Goal: Information Seeking & Learning: Learn about a topic

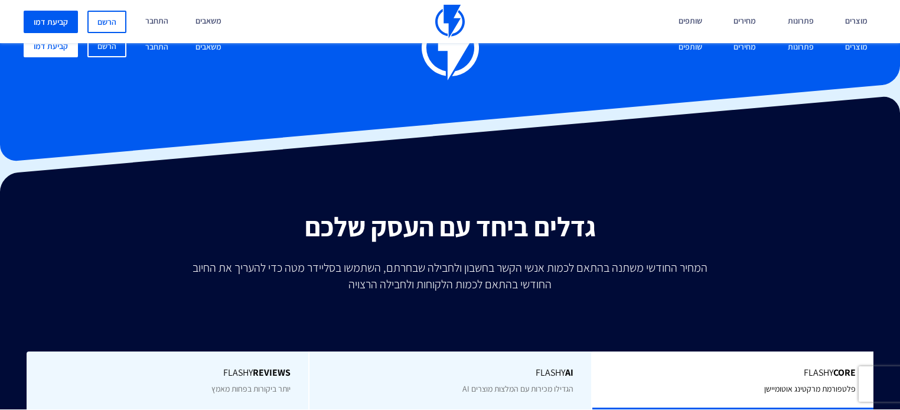
type input "100,000"
type input "100000"
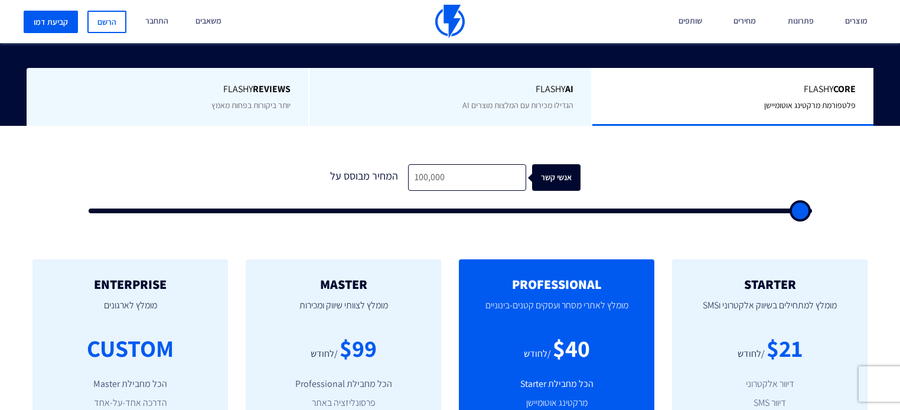
type input "46,500"
type input "46500"
type input "10,500"
type input "10500"
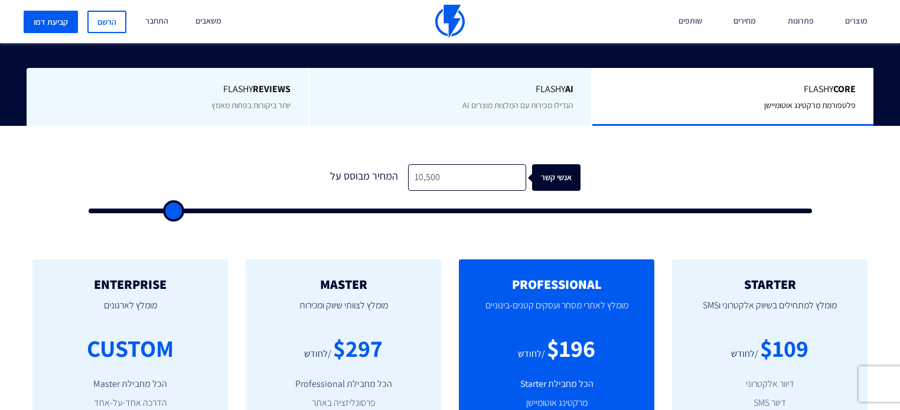
type input "2,000"
type input "2000"
type input "500"
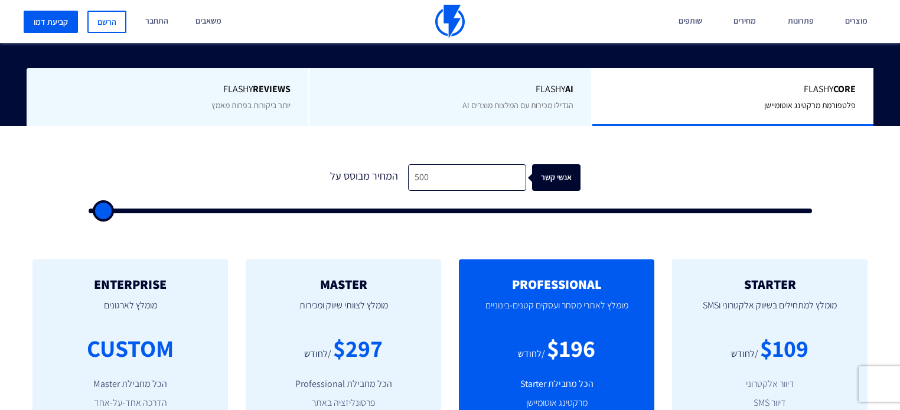
type input "500"
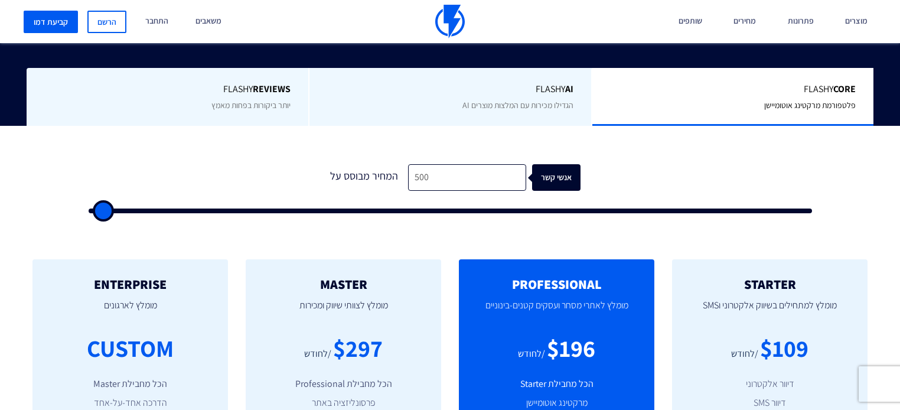
type input "500"
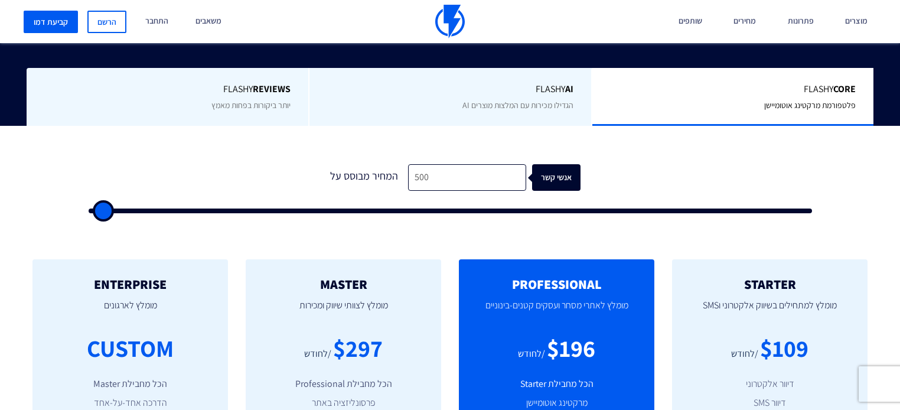
type input "500"
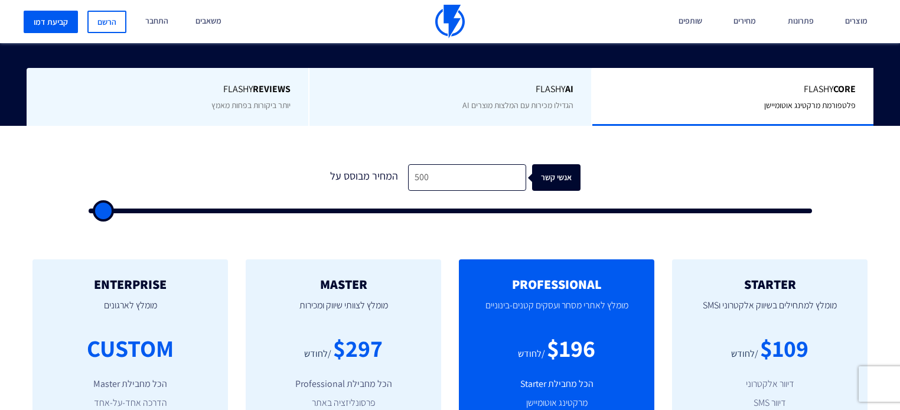
type input "500"
type input "3,500"
type input "3500"
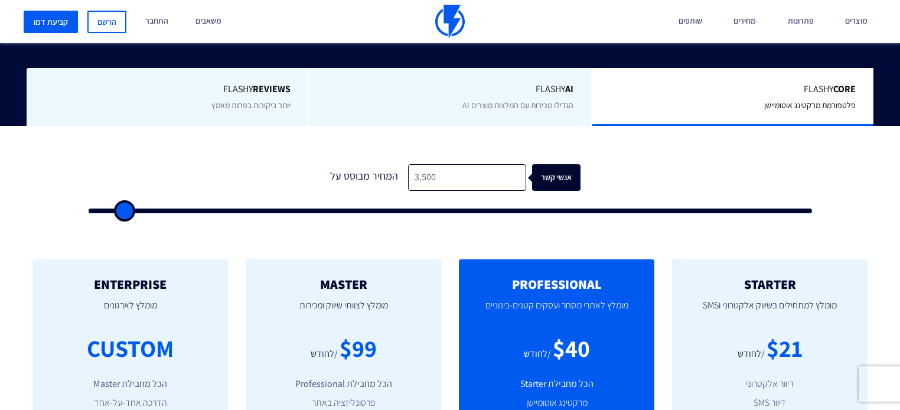
type input "16,500"
type input "16500"
type input "24,500"
type input "24500"
type input "500"
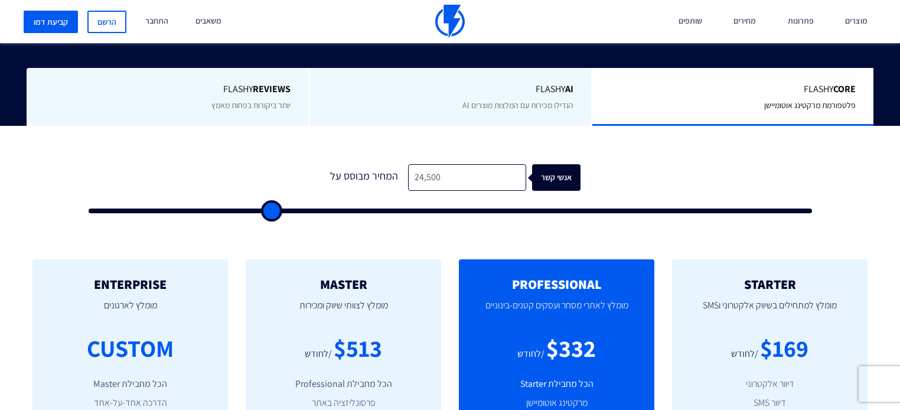
type input "500"
click at [89, 209] on input "range" at bounding box center [451, 211] width 724 height 5
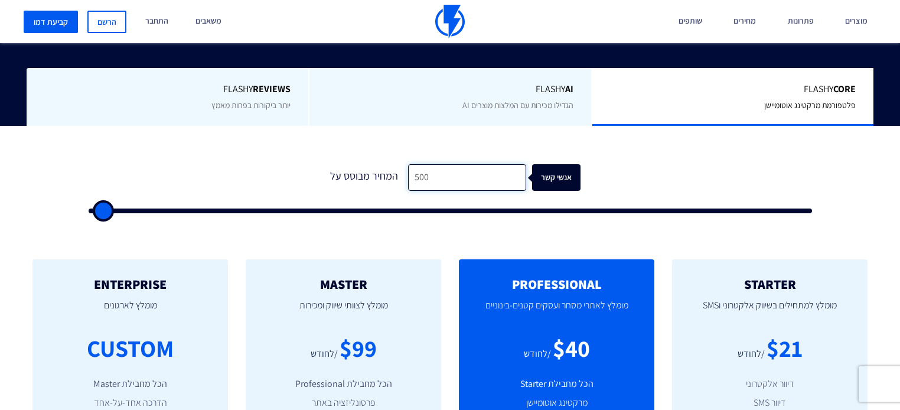
drag, startPoint x: 432, startPoint y: 180, endPoint x: 243, endPoint y: 188, distance: 189.2
click at [243, 188] on form "1 המחיר מבוסס על 500 אנשי קשר" at bounding box center [451, 188] width 724 height 49
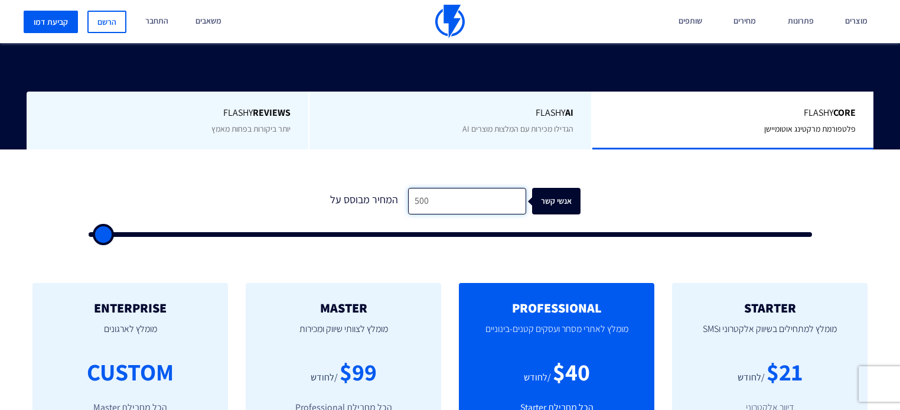
type input "3"
type input "500"
type input "30"
type input "500"
type input "300"
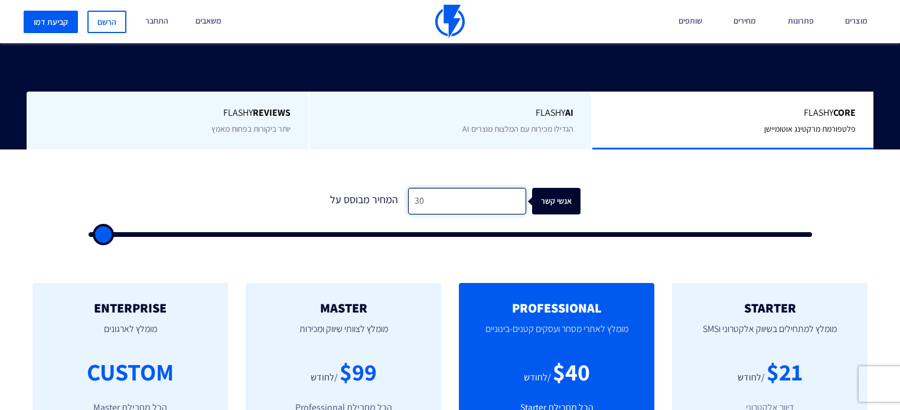
type input "500"
type input "3,000"
type input "3000"
type input "30,000"
type input "30000"
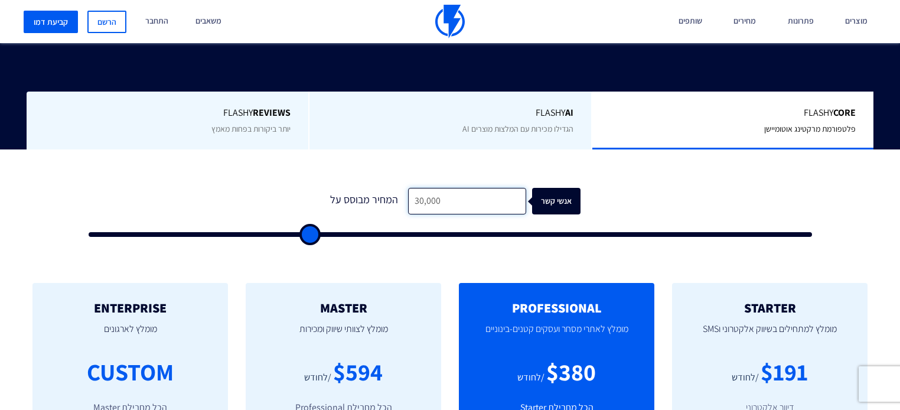
type input "250,000"
type input "100000"
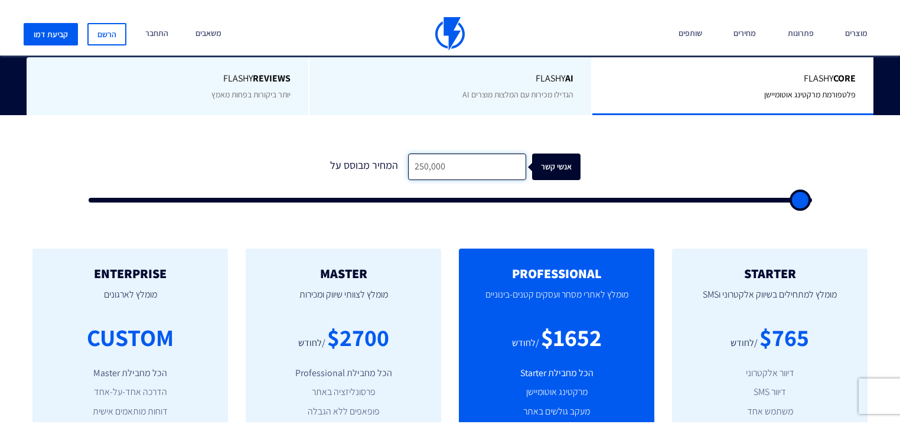
scroll to position [331, 0]
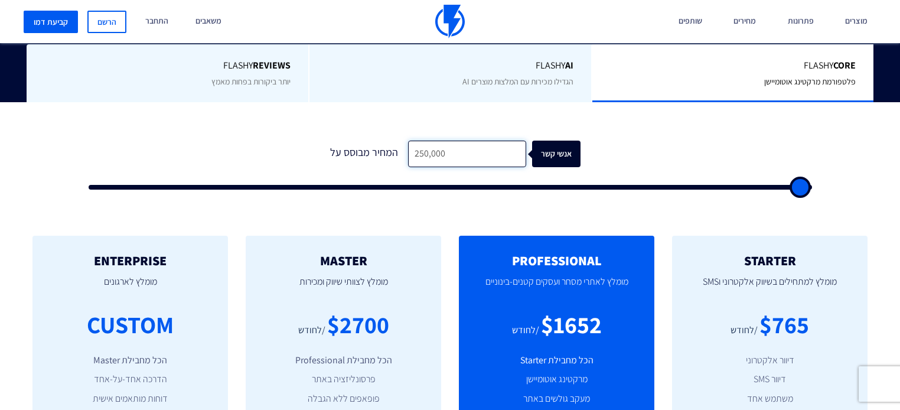
click at [428, 141] on input "250,000" at bounding box center [467, 154] width 118 height 27
type input "1"
type input "500"
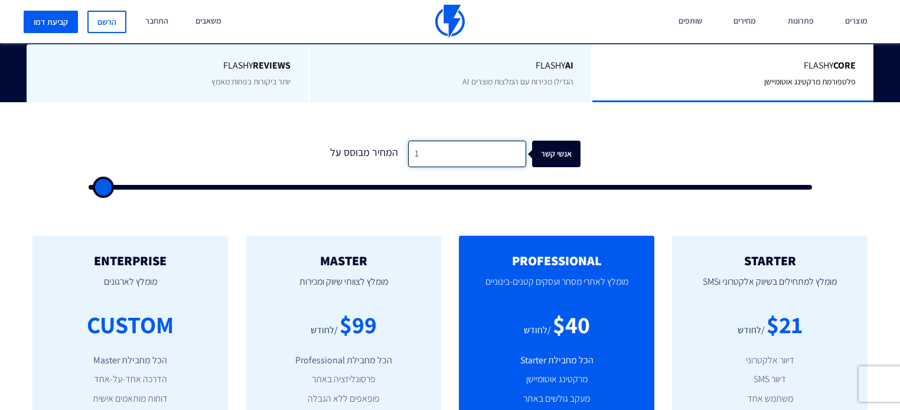
type input "10"
type input "500"
type input "100"
type input "500"
type input "1,000"
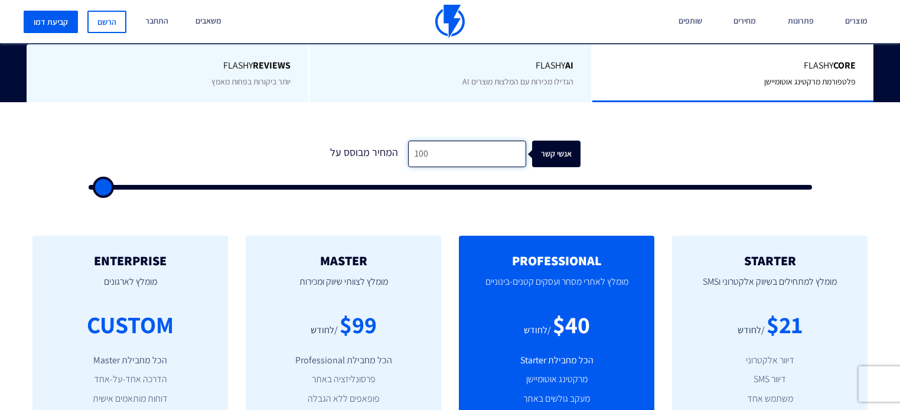
type input "1000"
type input "10,000"
type input "10000"
type input "100,000"
type input "100000"
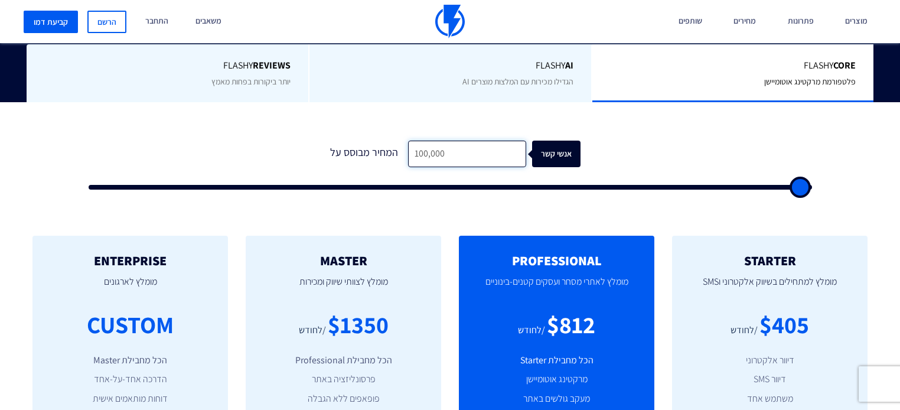
type input "100,000"
type input "99500"
type input "99,000"
type input "99000"
type input "98,500"
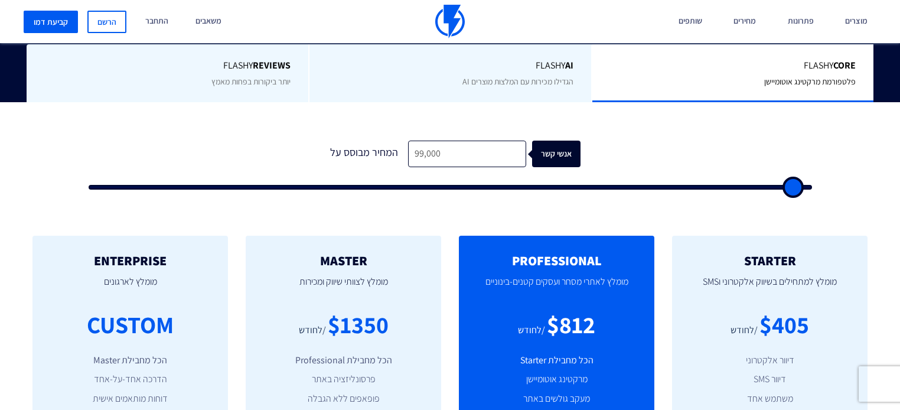
type input "98500"
type input "98,000"
type input "98000"
type input "95,500"
type input "95500"
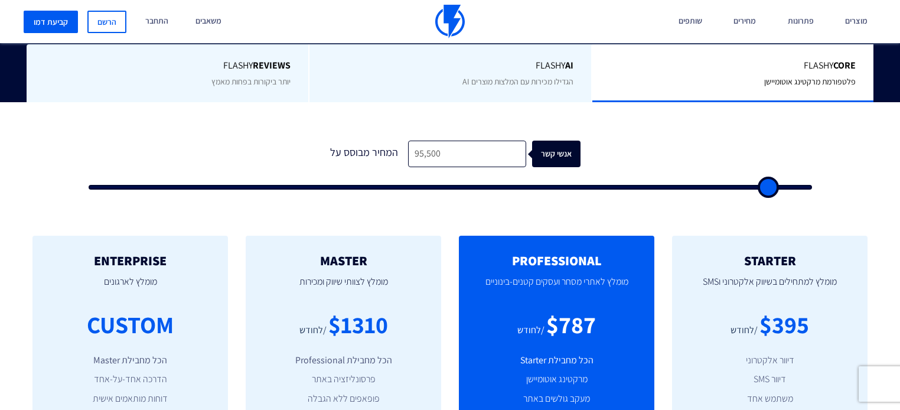
type input "94,000"
type input "94000"
type input "92,500"
type input "92500"
type input "87,500"
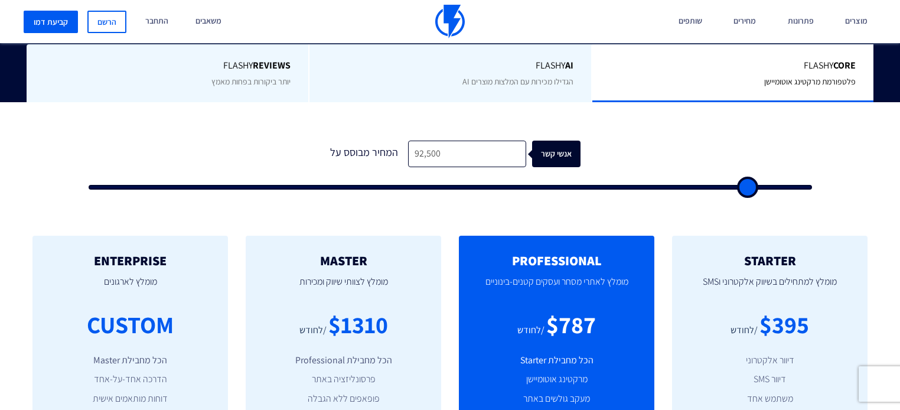
type input "87500"
type input "86,000"
type input "86000"
type input "82,500"
type input "82500"
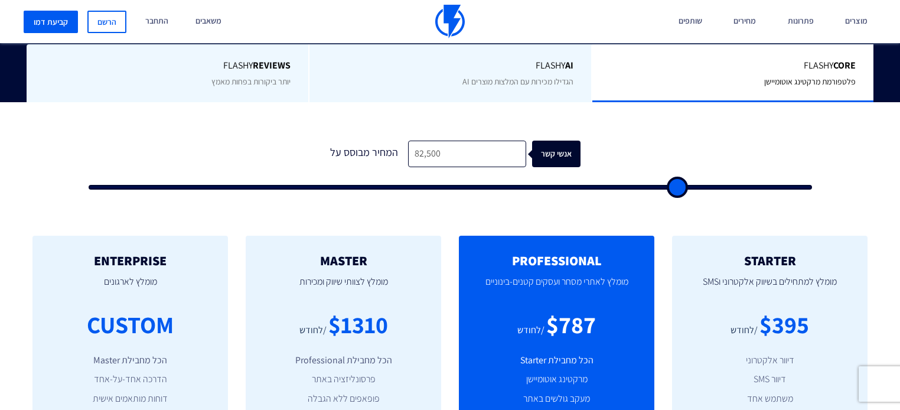
type input "81,500"
type input "81500"
type input "79,000"
type input "79000"
type input "76,500"
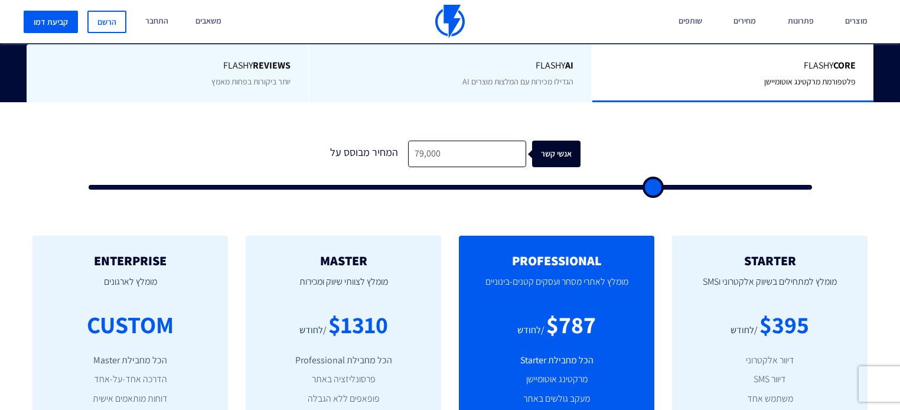
type input "76500"
type input "75,500"
type input "75500"
type input "69,500"
type input "69500"
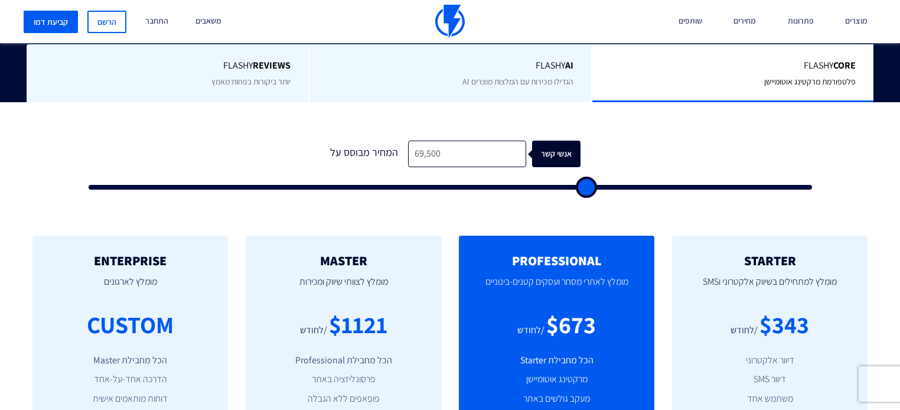
type input "67,500"
type input "67500"
type input "65,500"
type input "65500"
type input "61,500"
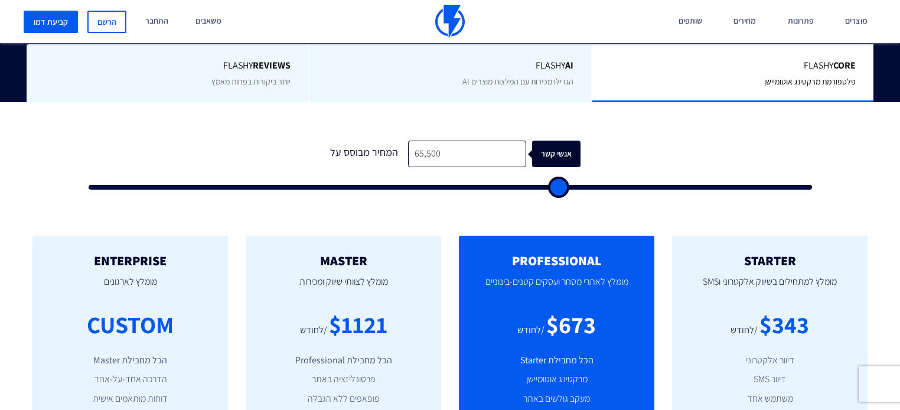
type input "61500"
type input "58,500"
type input "58500"
type input "57,500"
type input "57500"
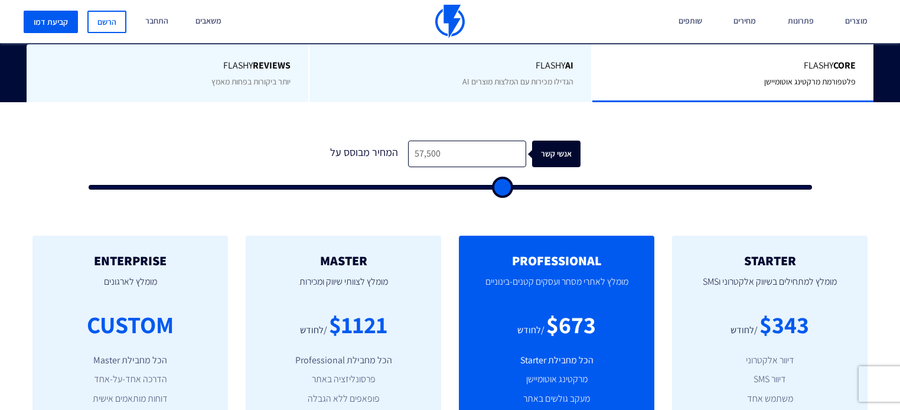
type input "56,000"
type input "56000"
type input "53,500"
type input "53500"
type input "51,500"
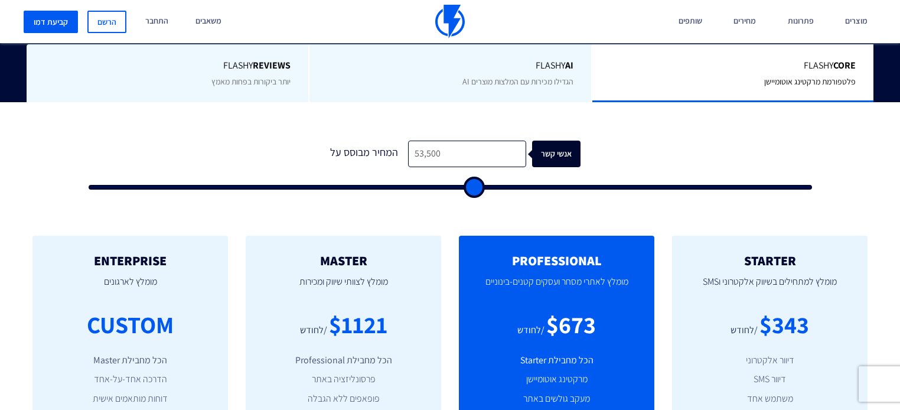
type input "51500"
type input "49,000"
type input "49000"
type input "48,000"
type input "48000"
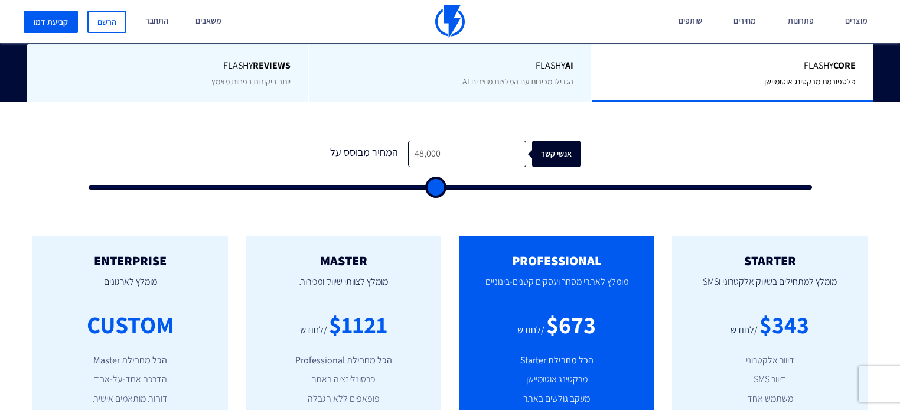
type input "46,500"
type input "46500"
type input "46,000"
type input "46000"
type input "45,500"
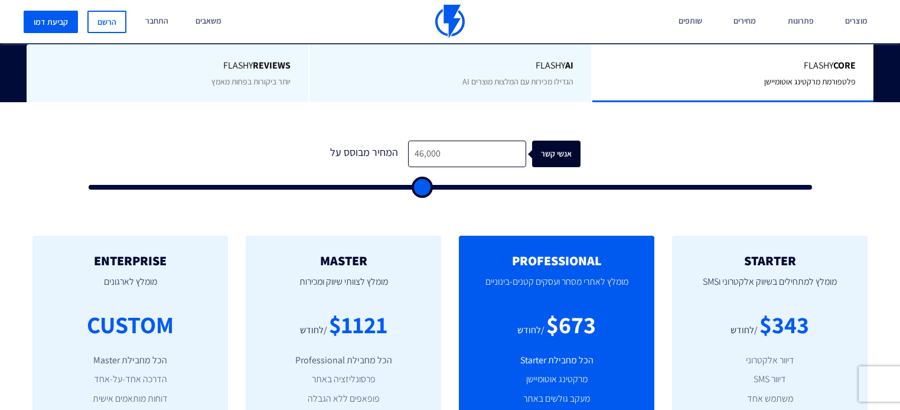
type input "45500"
type input "45,000"
type input "45000"
type input "44,500"
type input "44500"
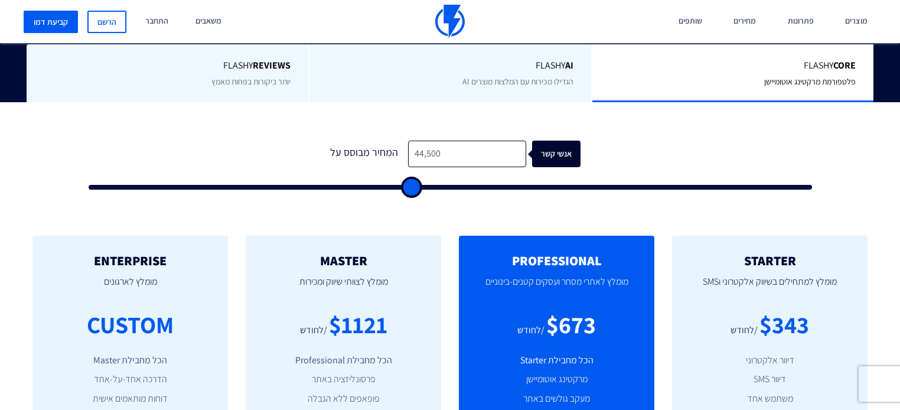
type input "44,000"
type input "44000"
type input "42,500"
type input "42500"
type input "42,000"
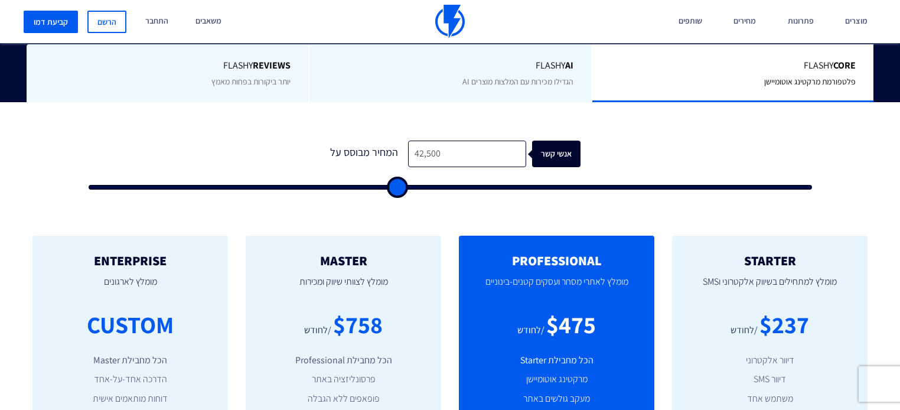
type input "42000"
type input "40,500"
type input "40500"
type input "40,000"
type input "40000"
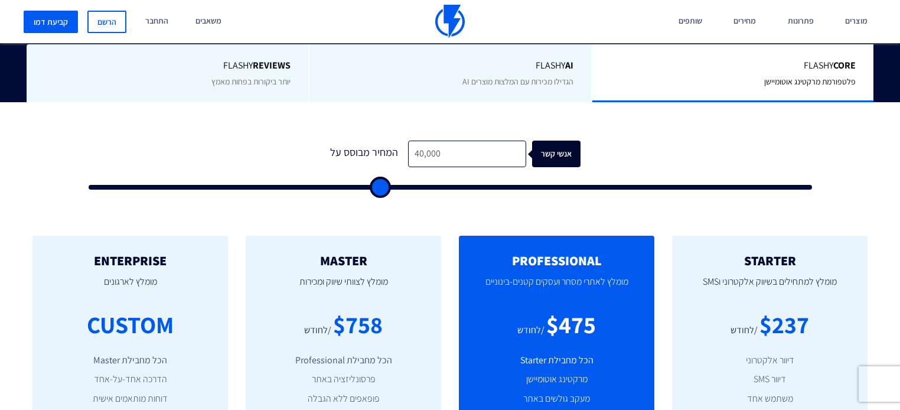
type input "39,000"
type input "39000"
type input "38,500"
type input "38500"
type input "37,000"
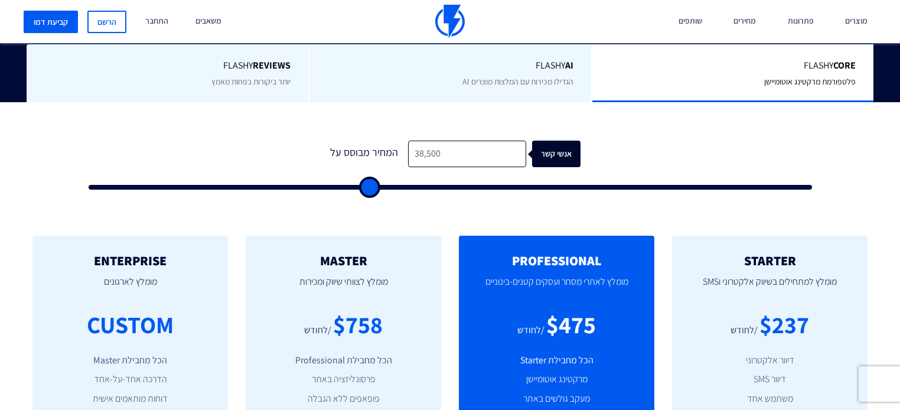
type input "37000"
type input "36,500"
type input "36500"
type input "36,000"
type input "36000"
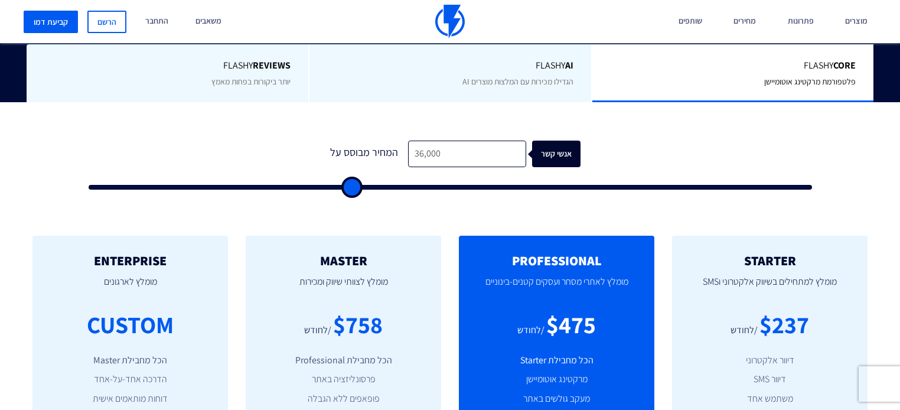
type input "35,500"
type input "35500"
type input "35,000"
type input "35000"
type input "34,000"
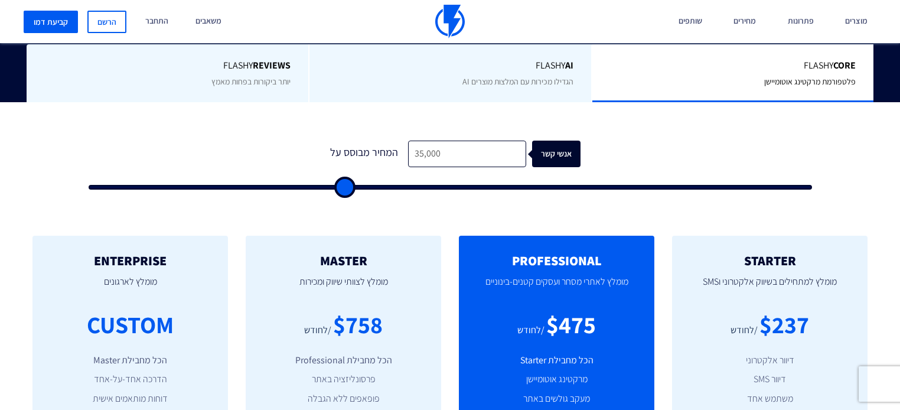
type input "34000"
type input "31,500"
type input "31500"
type input "30,500"
type input "30500"
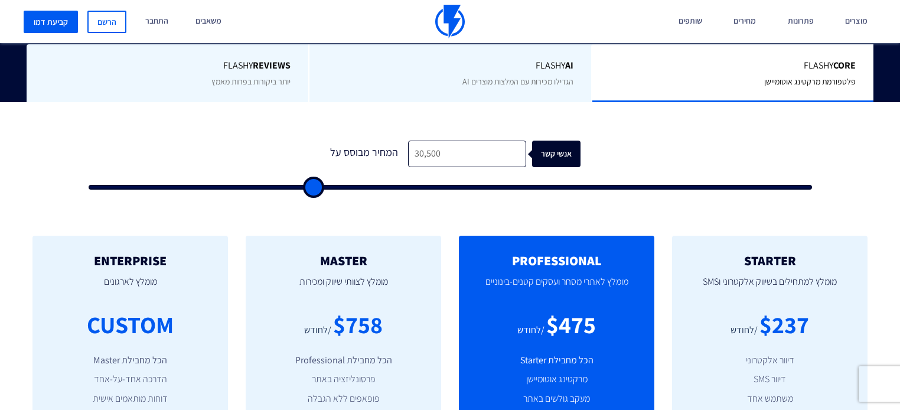
type input "30,000"
type input "30000"
type input "28,500"
type input "28500"
type input "27,500"
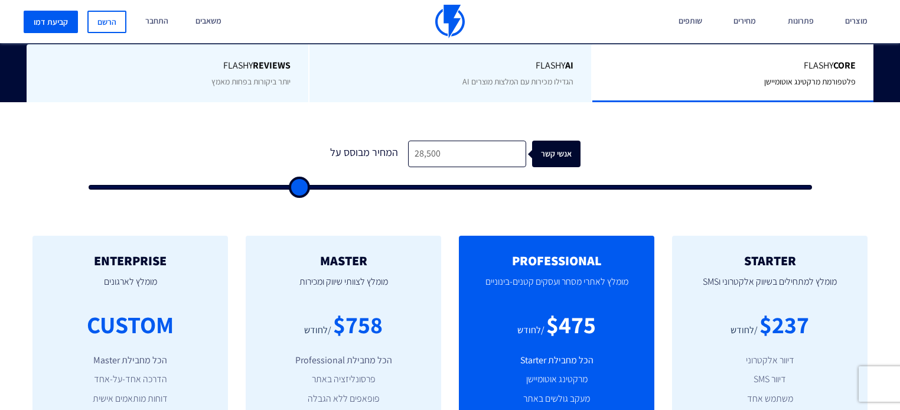
type input "27500"
type input "27,000"
type input "27000"
type input "26,500"
type input "26500"
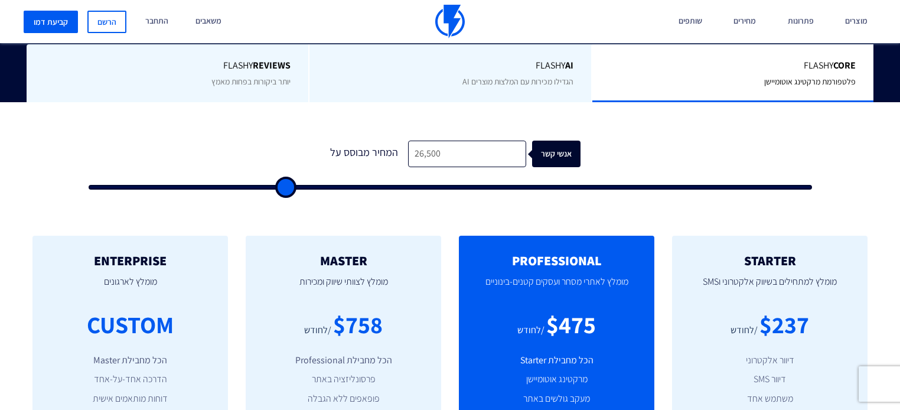
type input "26,000"
type input "26000"
type input "25,500"
type input "25500"
type input "25,000"
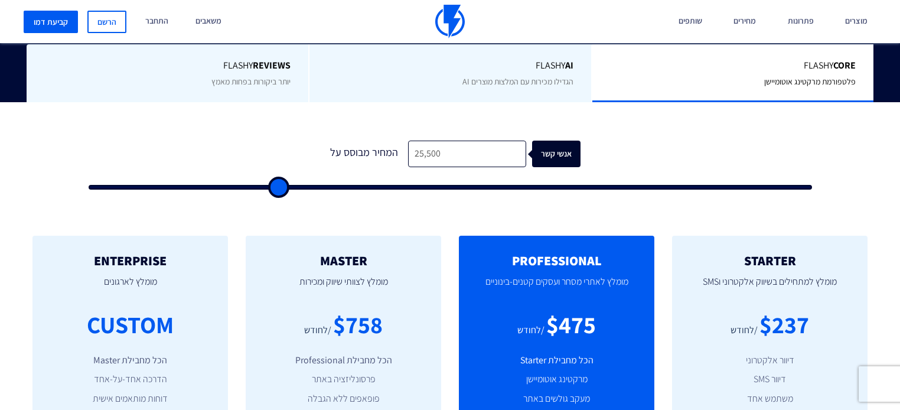
type input "25000"
type input "25,500"
type input "25500"
type input "27,000"
type input "27000"
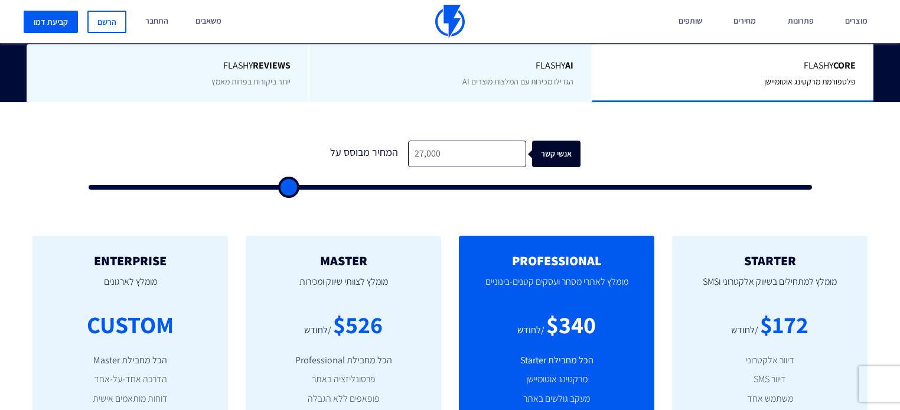
type input "28,500"
type input "28500"
type input "31,500"
type input "31500"
type input "34,500"
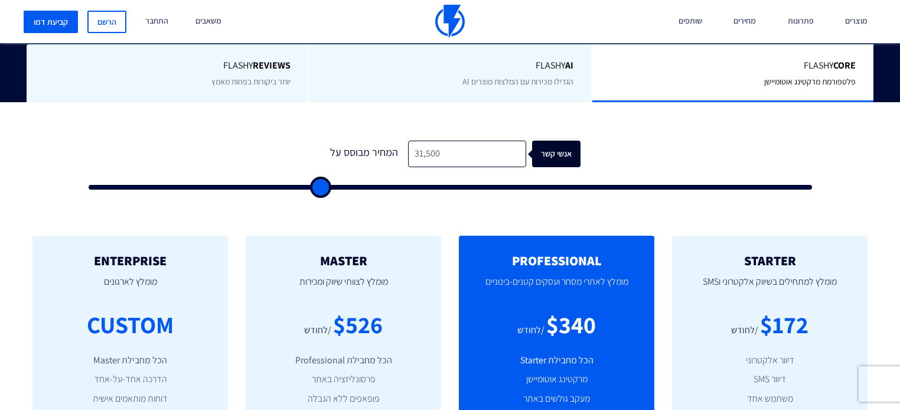
type input "34500"
type input "38,000"
type input "38000"
type input "42,000"
type input "42000"
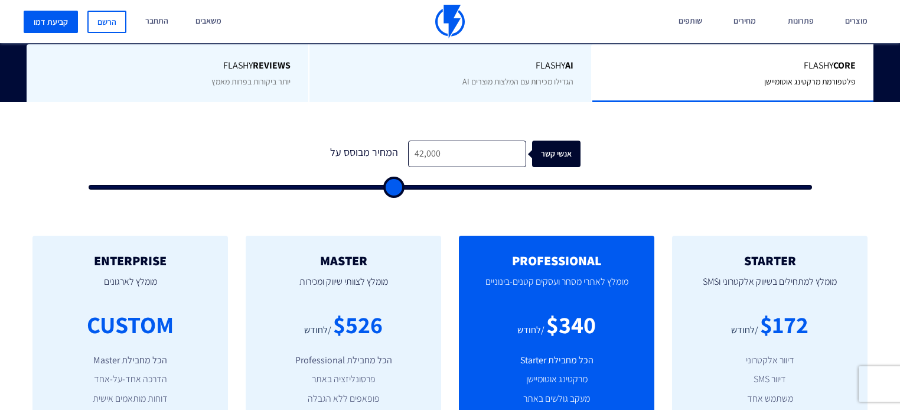
type input "46,500"
type input "46500"
type input "51,500"
type input "51500"
type input "55,500"
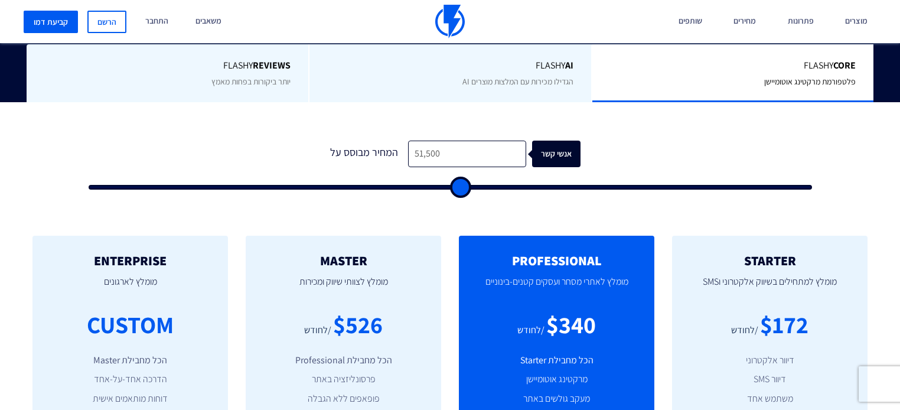
type input "55500"
type input "60,500"
type input "60500"
type input "64,500"
type input "64500"
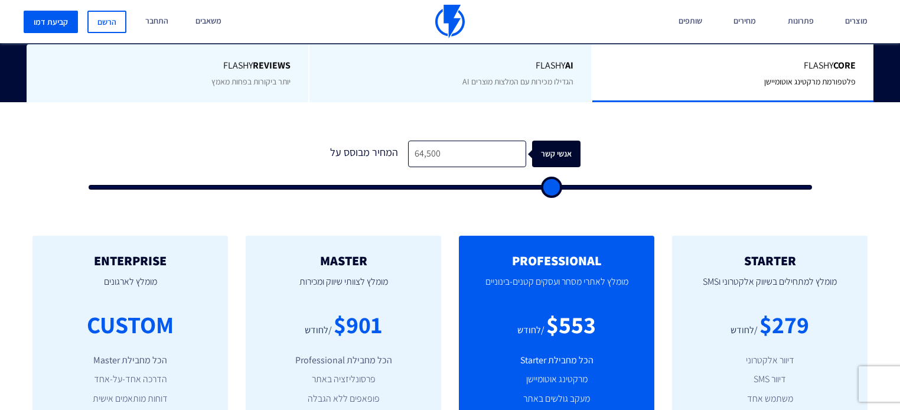
type input "70,000"
type input "70000"
type input "74,000"
type input "74000"
type input "77,500"
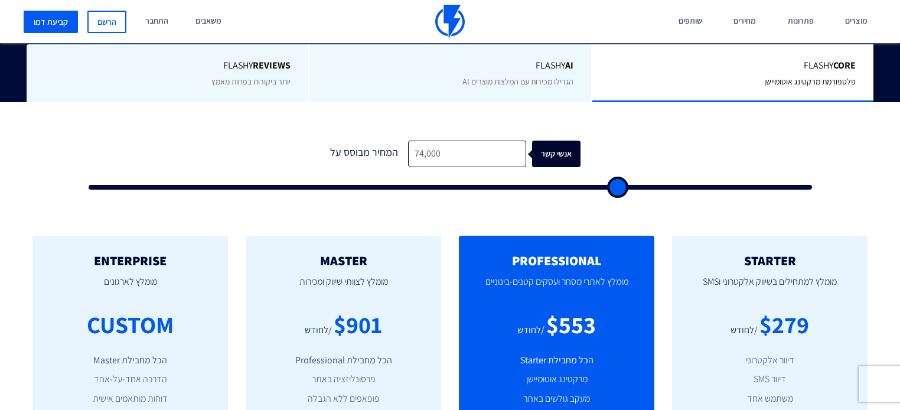
type input "77500"
type input "81,000"
type input "81000"
drag, startPoint x: 791, startPoint y: 160, endPoint x: 302, endPoint y: 187, distance: 489.3
click at [302, 187] on input "range" at bounding box center [451, 187] width 724 height 5
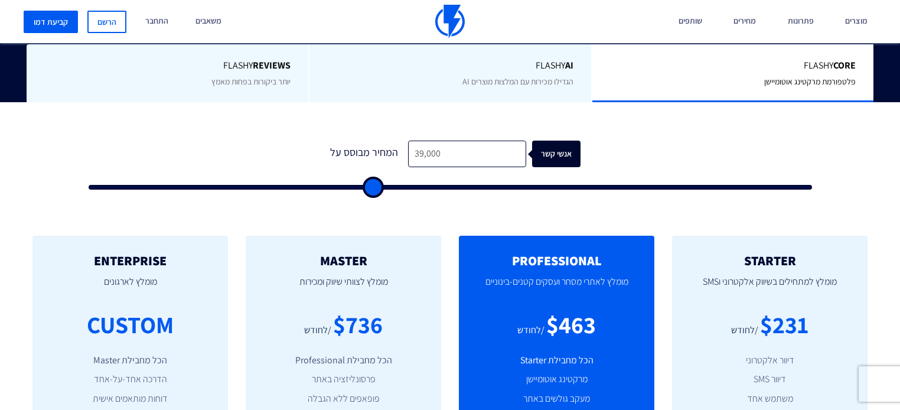
drag, startPoint x: 307, startPoint y: 168, endPoint x: 372, endPoint y: 172, distance: 65.1
click at [372, 185] on input "range" at bounding box center [451, 187] width 724 height 5
